Goal: Information Seeking & Learning: Learn about a topic

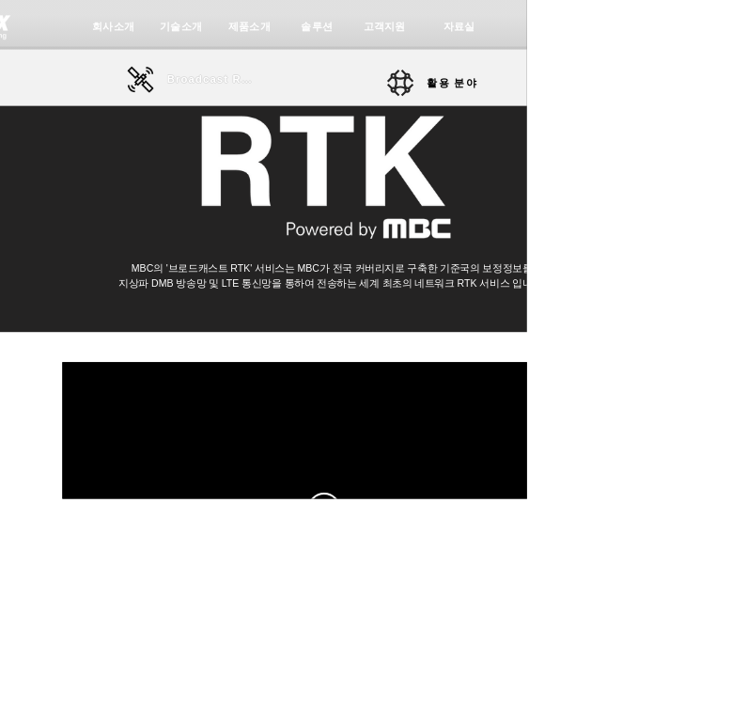
click at [322, 116] on span "Broadcast RTK" at bounding box center [300, 112] width 127 height 17
click at [284, 118] on span "회사소개" at bounding box center [297, 113] width 70 height 20
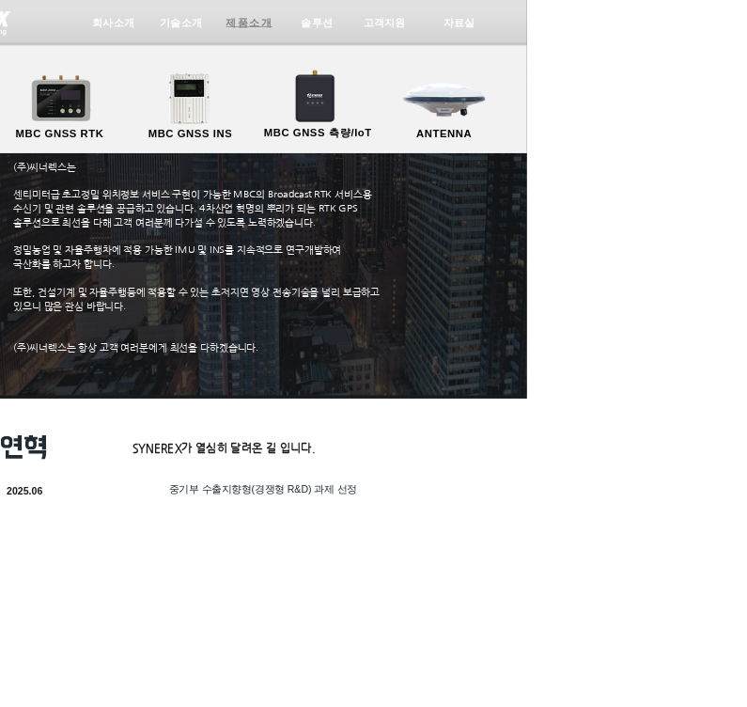
scroll to position [8, 0]
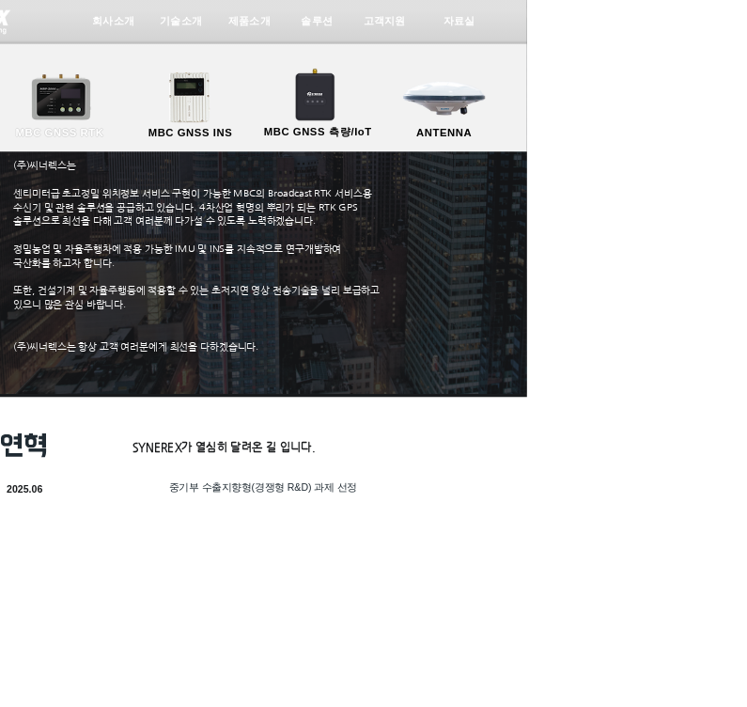
click at [91, 169] on link "MBC GNSS RTK" at bounding box center [84, 150] width 169 height 99
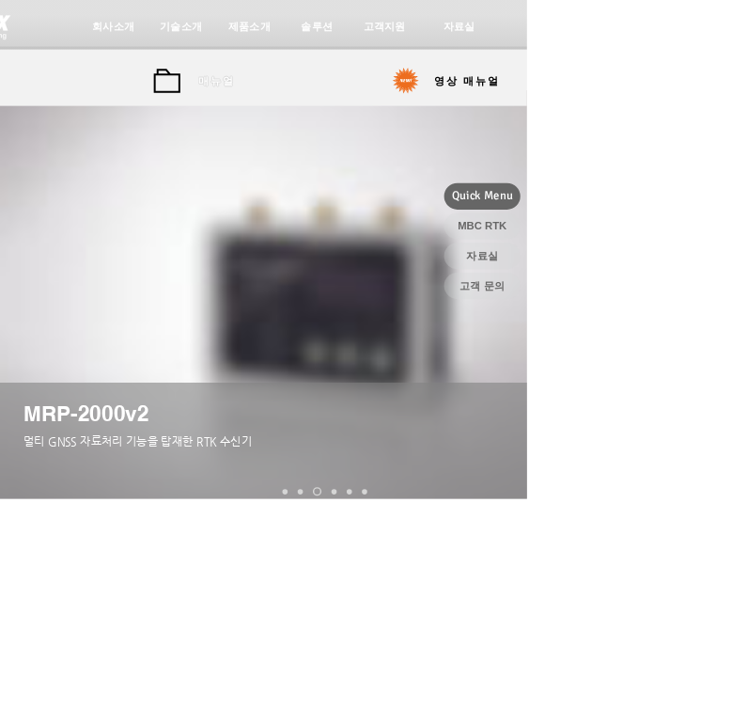
click at [337, 111] on span "매뉴얼" at bounding box center [307, 115] width 85 height 38
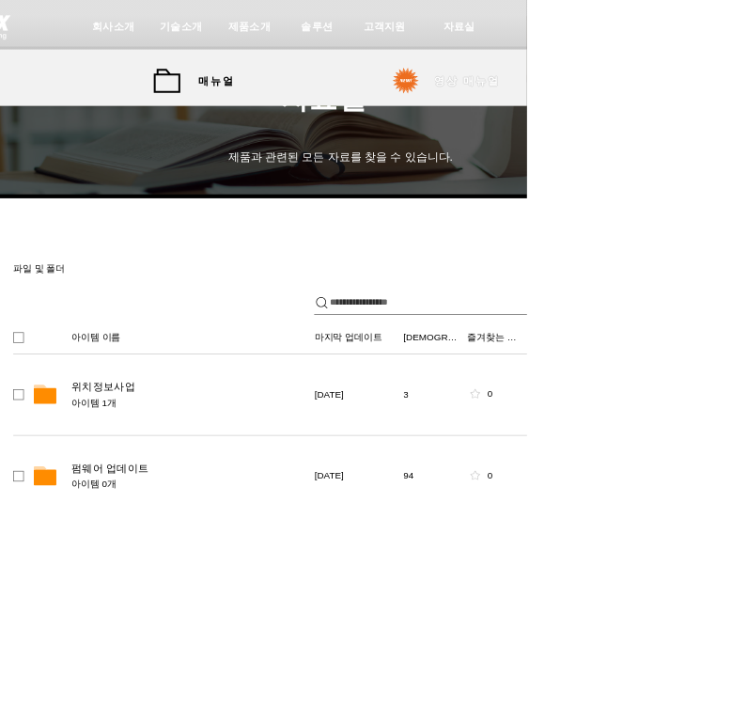
click at [676, 122] on span "영상 매뉴얼" at bounding box center [663, 115] width 93 height 20
click at [696, 118] on span "영상 매뉴얼" at bounding box center [663, 115] width 93 height 20
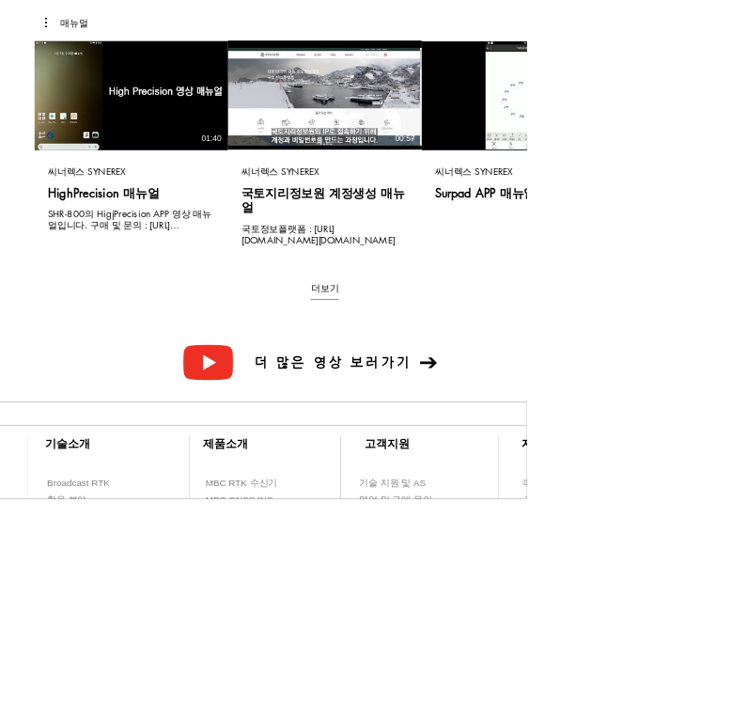
scroll to position [382, 0]
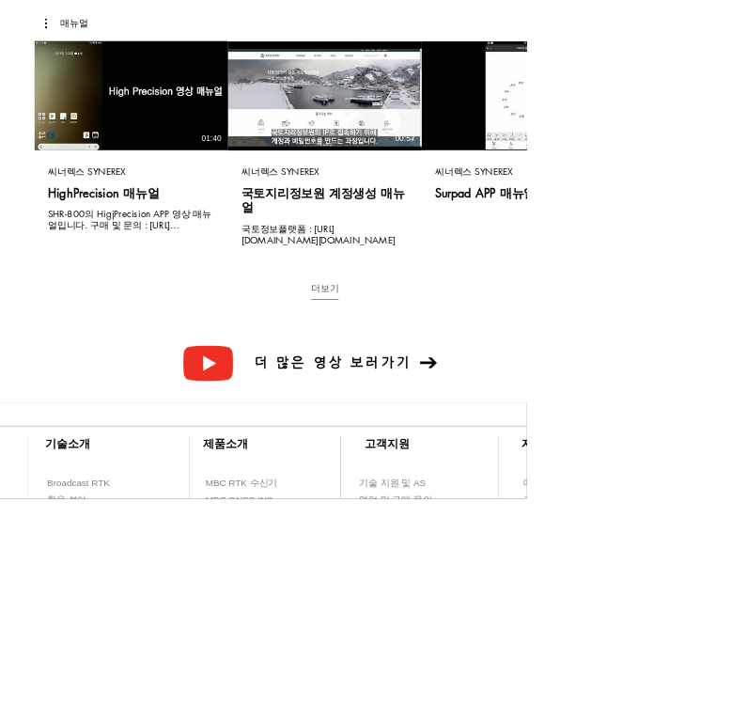
click at [463, 401] on button "더보기" at bounding box center [460, 413] width 39 height 25
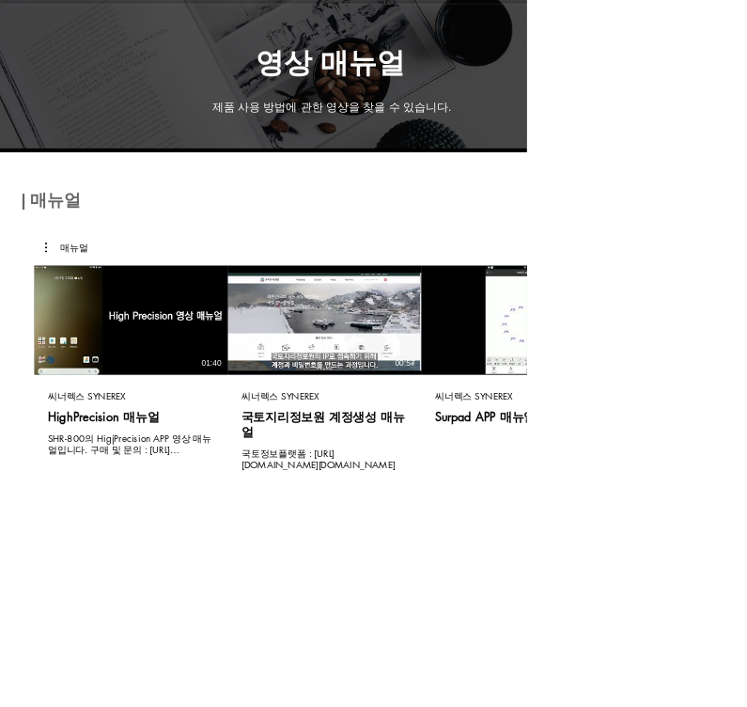
scroll to position [0, 0]
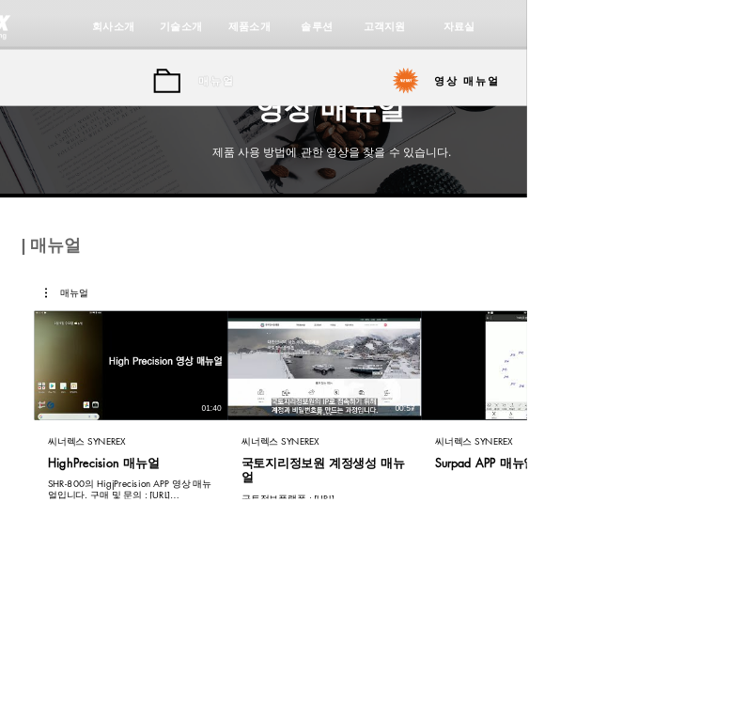
click at [338, 122] on span "매뉴얼" at bounding box center [307, 115] width 85 height 38
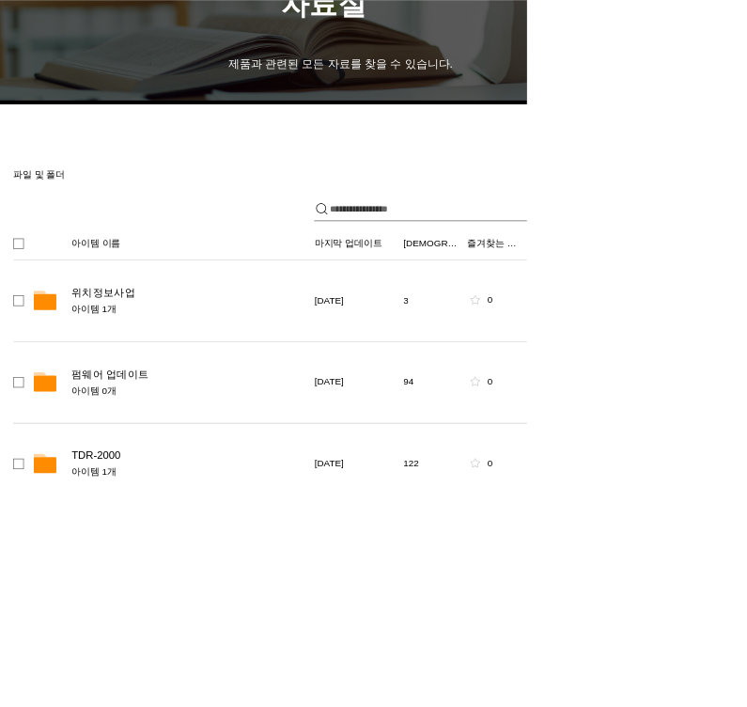
scroll to position [137, 0]
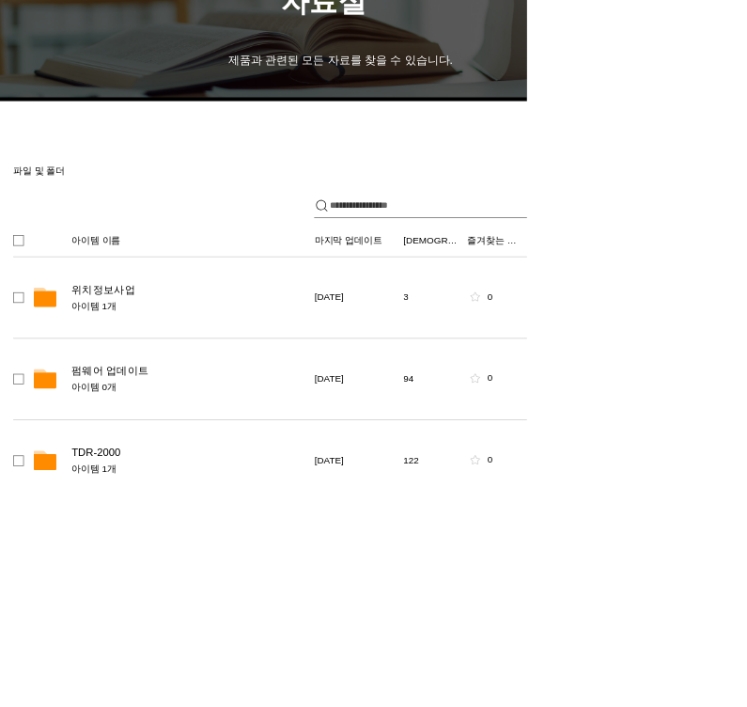
click at [162, 401] on span "위치정보사업" at bounding box center [147, 410] width 90 height 19
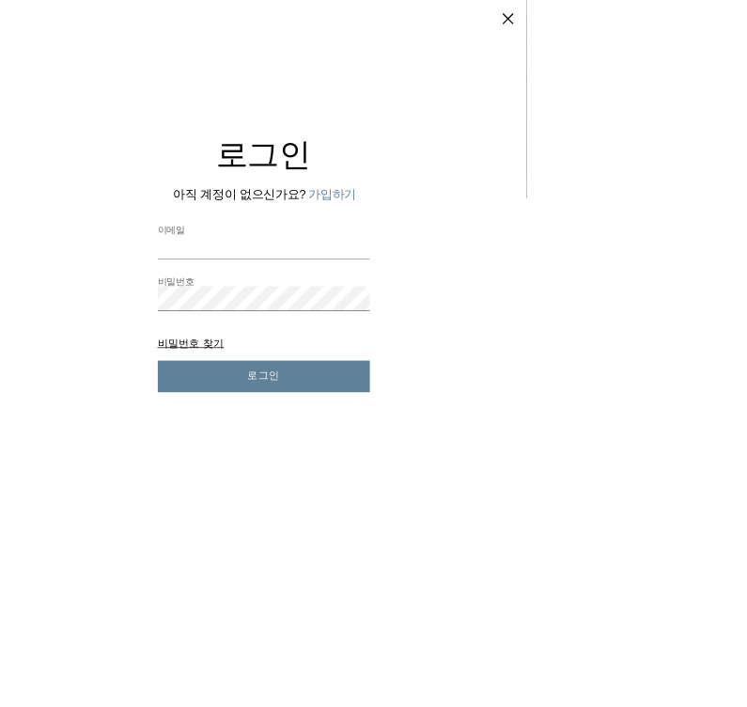
scroll to position [0, 0]
